Goal: Information Seeking & Learning: Learn about a topic

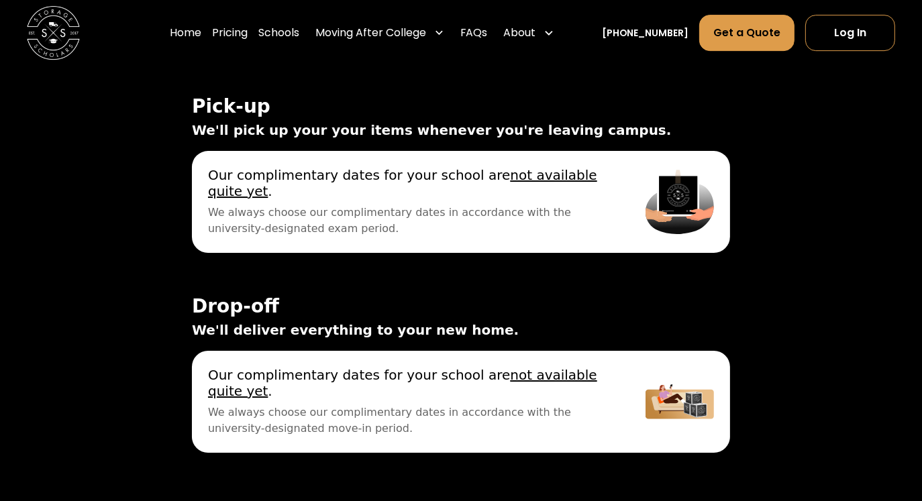
scroll to position [4504, 0]
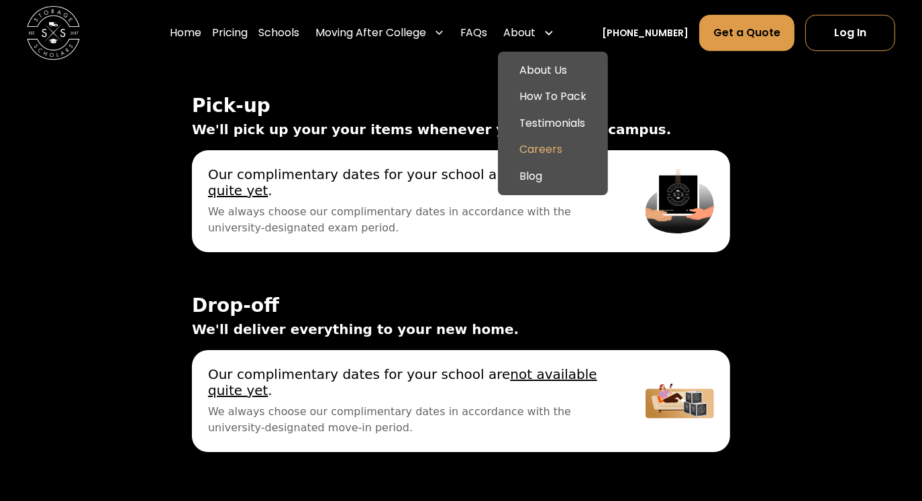
click at [554, 149] on link "Careers" at bounding box center [552, 150] width 99 height 27
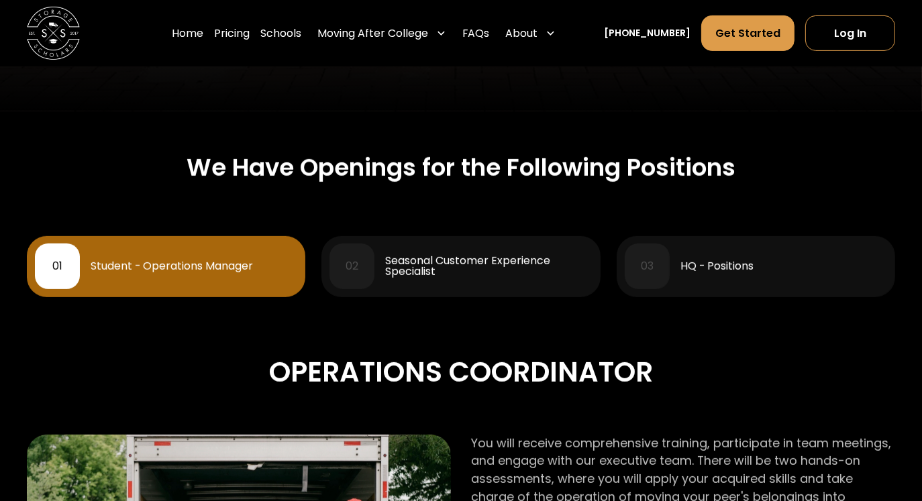
scroll to position [508, 0]
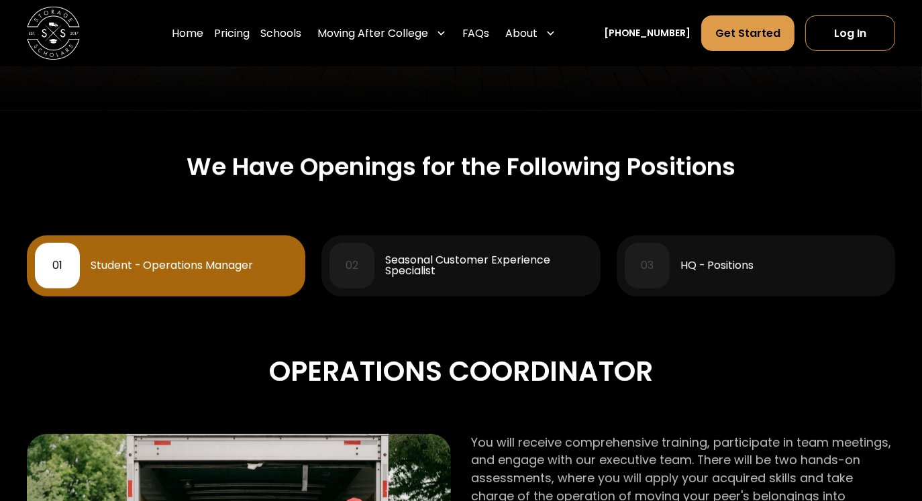
click at [256, 261] on div "01 Student - Operations Manager" at bounding box center [166, 265] width 263 height 45
click at [60, 271] on div "01" at bounding box center [57, 265] width 10 height 11
click at [408, 263] on div "Seasonal Customer Experience Specialist" at bounding box center [488, 265] width 207 height 21
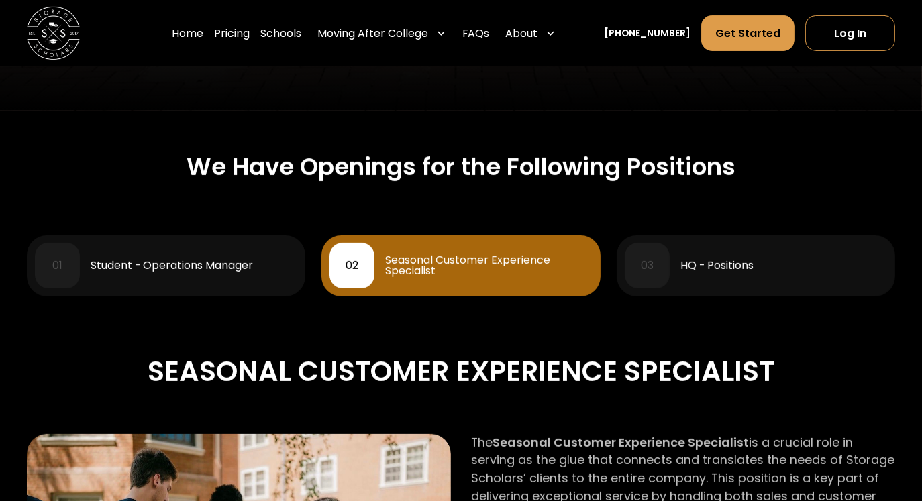
click at [248, 252] on div "01 Student - Operations Manager" at bounding box center [166, 265] width 263 height 45
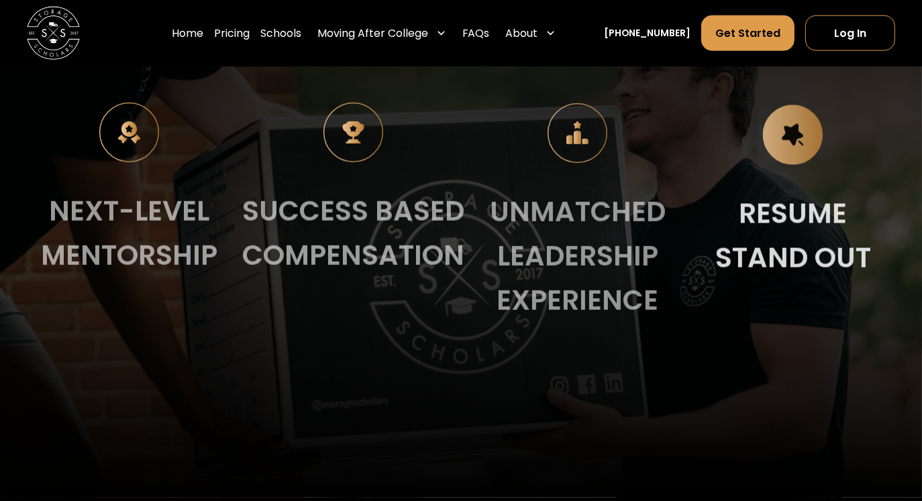
scroll to position [1716, 0]
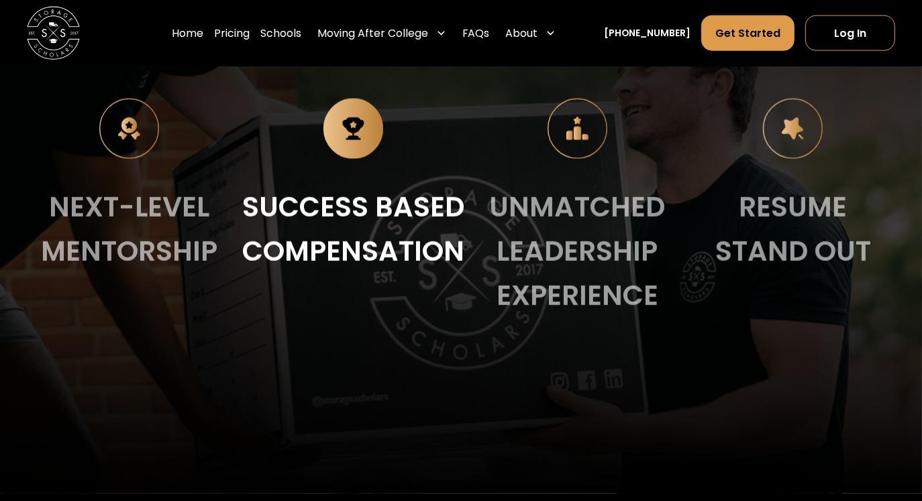
click at [439, 274] on div "Success based compensation" at bounding box center [353, 229] width 222 height 89
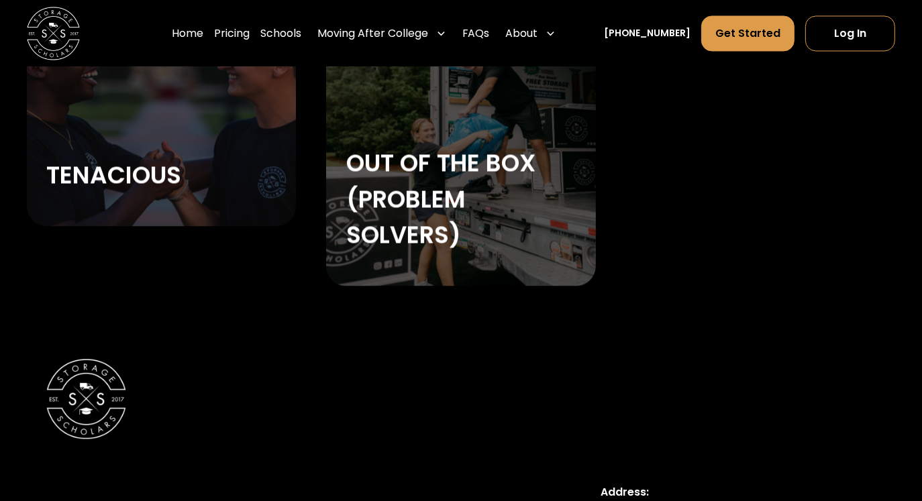
scroll to position [2674, 0]
